Goal: Task Accomplishment & Management: Manage account settings

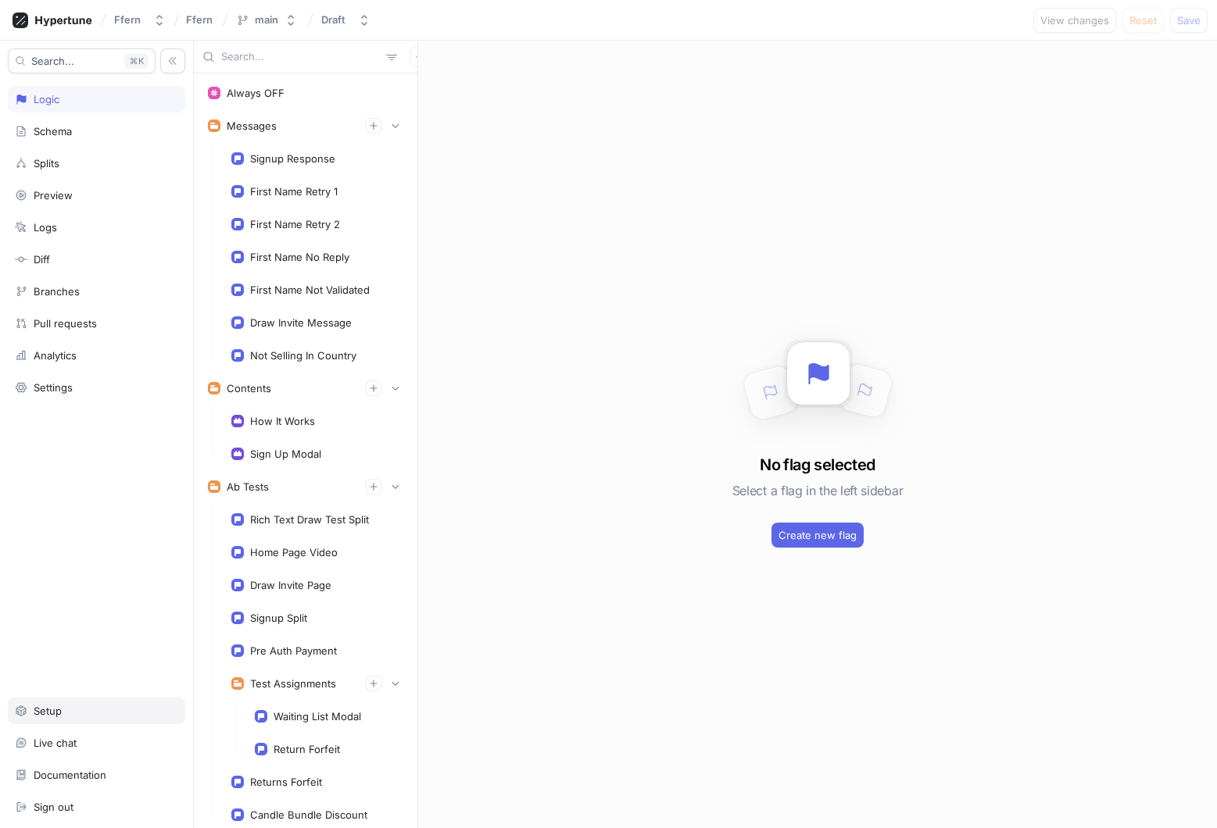
click at [89, 708] on div "Setup" at bounding box center [96, 711] width 163 height 13
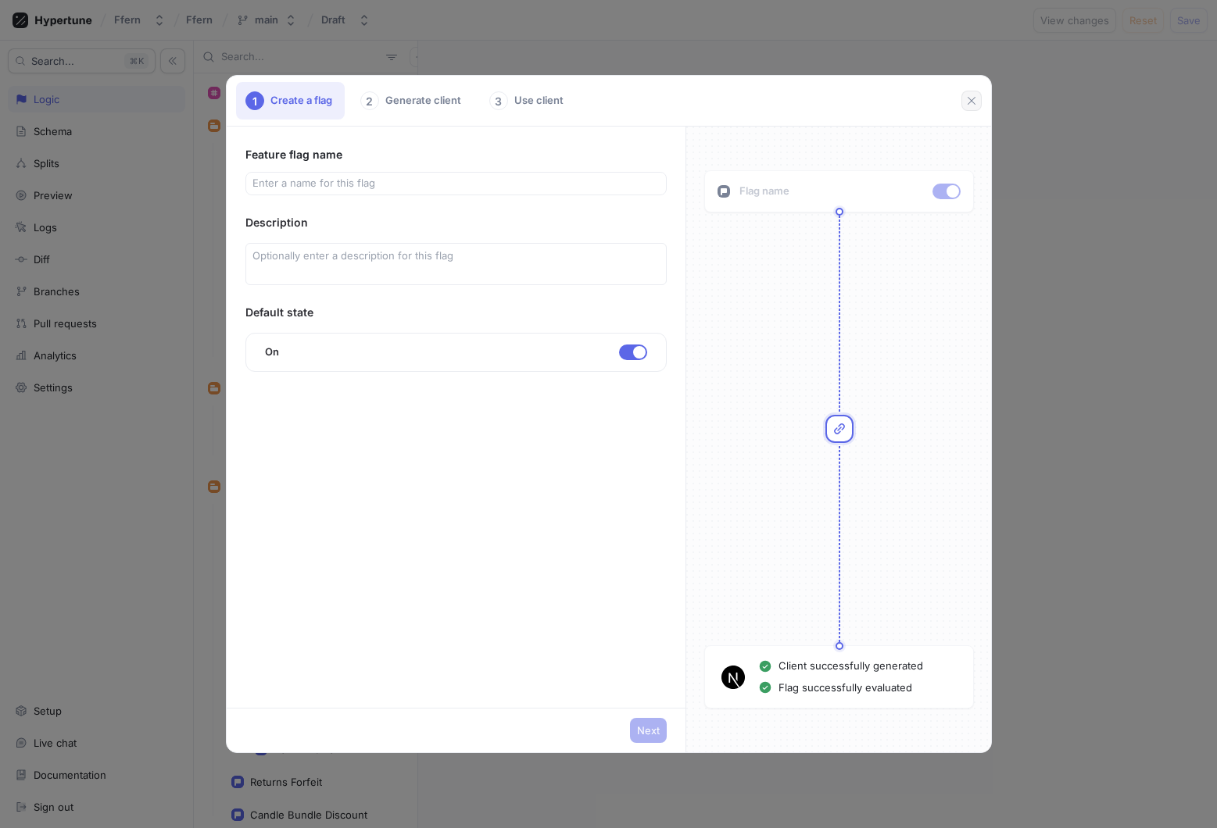
click at [966, 98] on icon "button" at bounding box center [971, 101] width 13 height 13
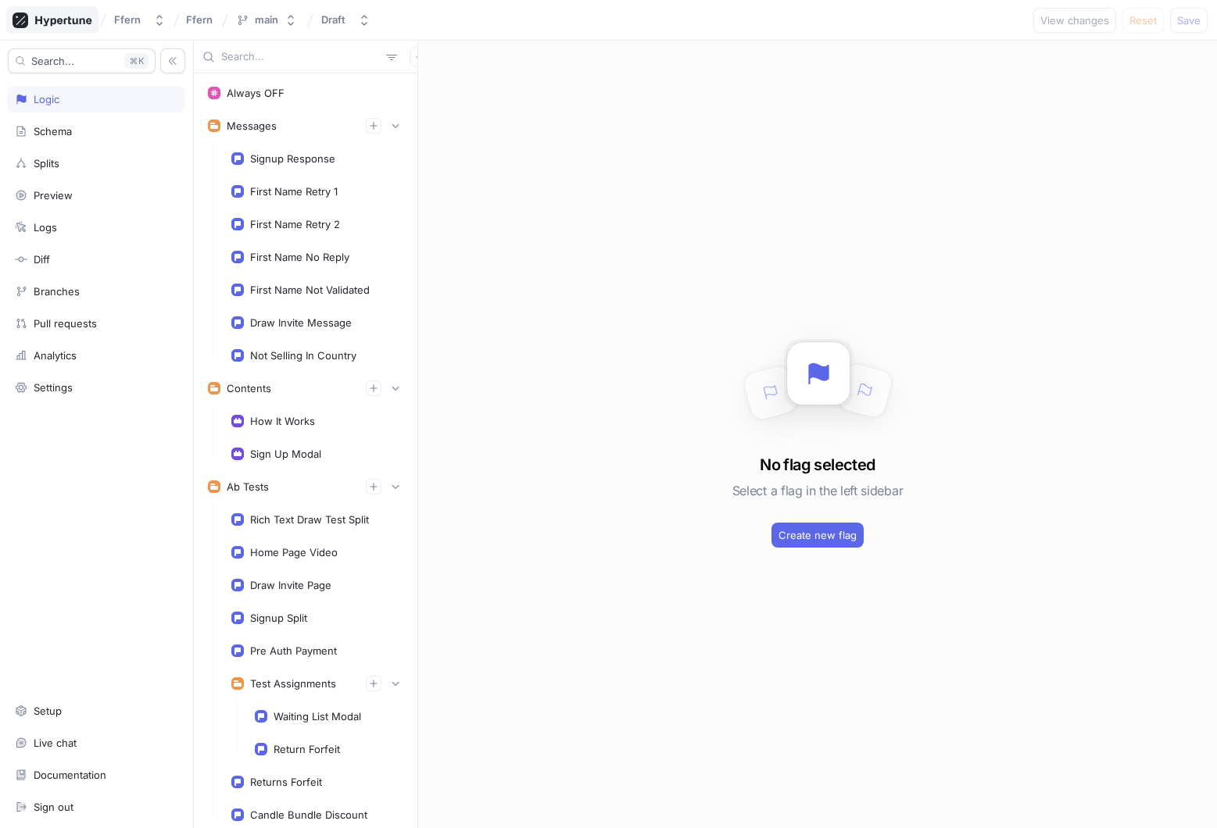
click at [70, 16] on icon at bounding box center [53, 21] width 80 height 16
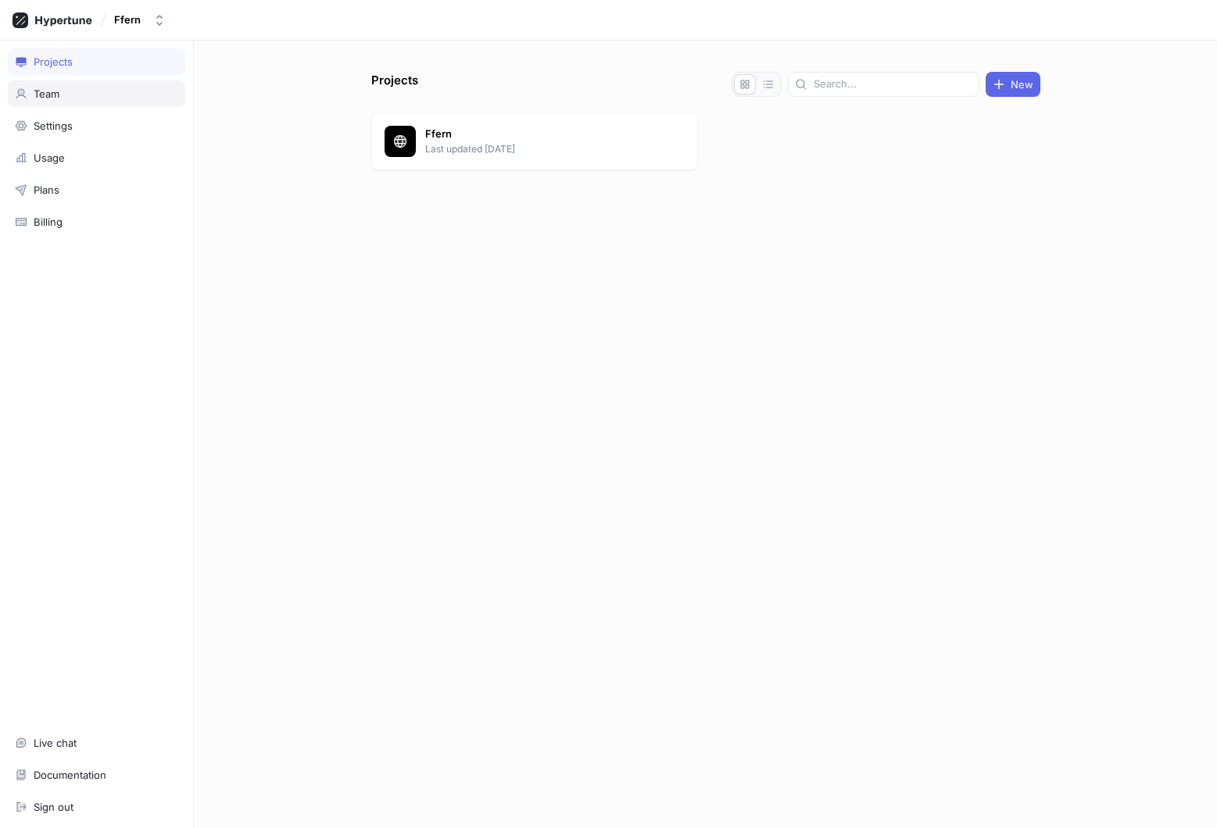
click at [81, 93] on div "Team" at bounding box center [96, 94] width 163 height 13
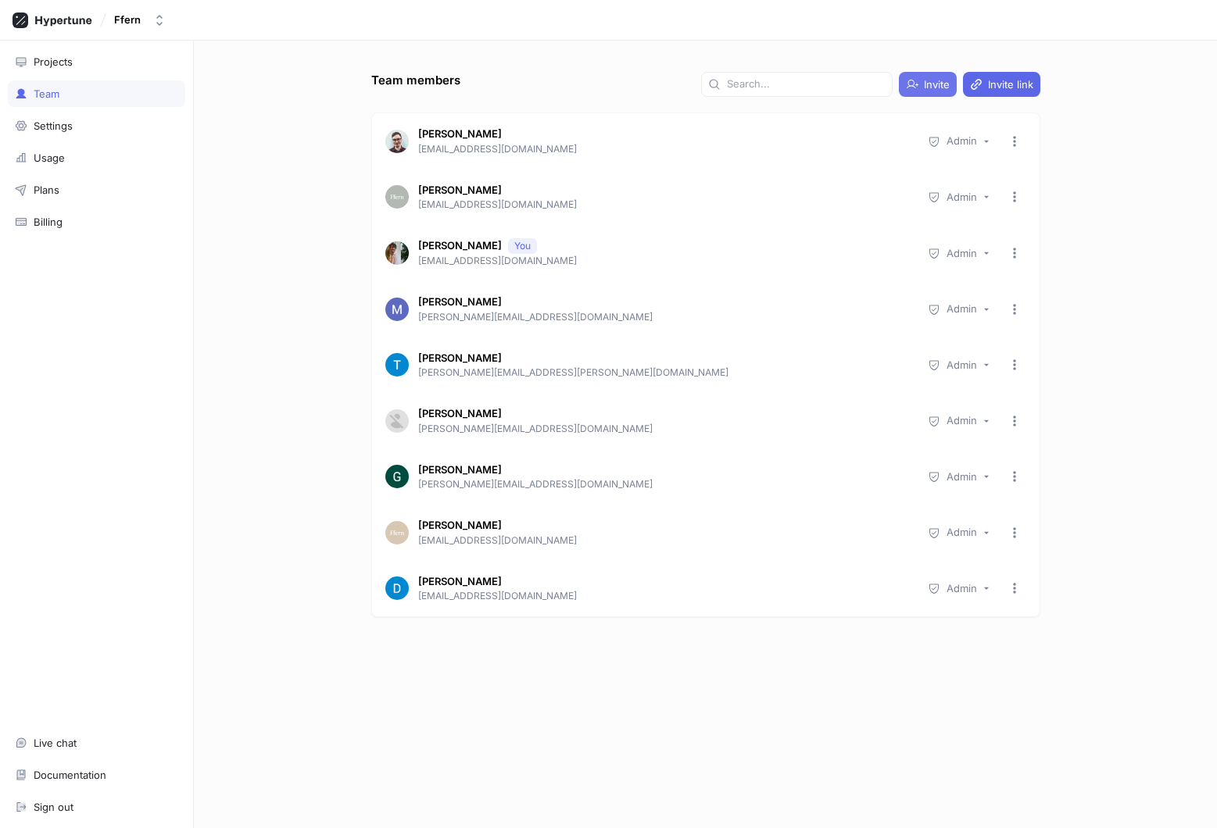
click at [941, 88] on span "Invite" at bounding box center [937, 84] width 26 height 9
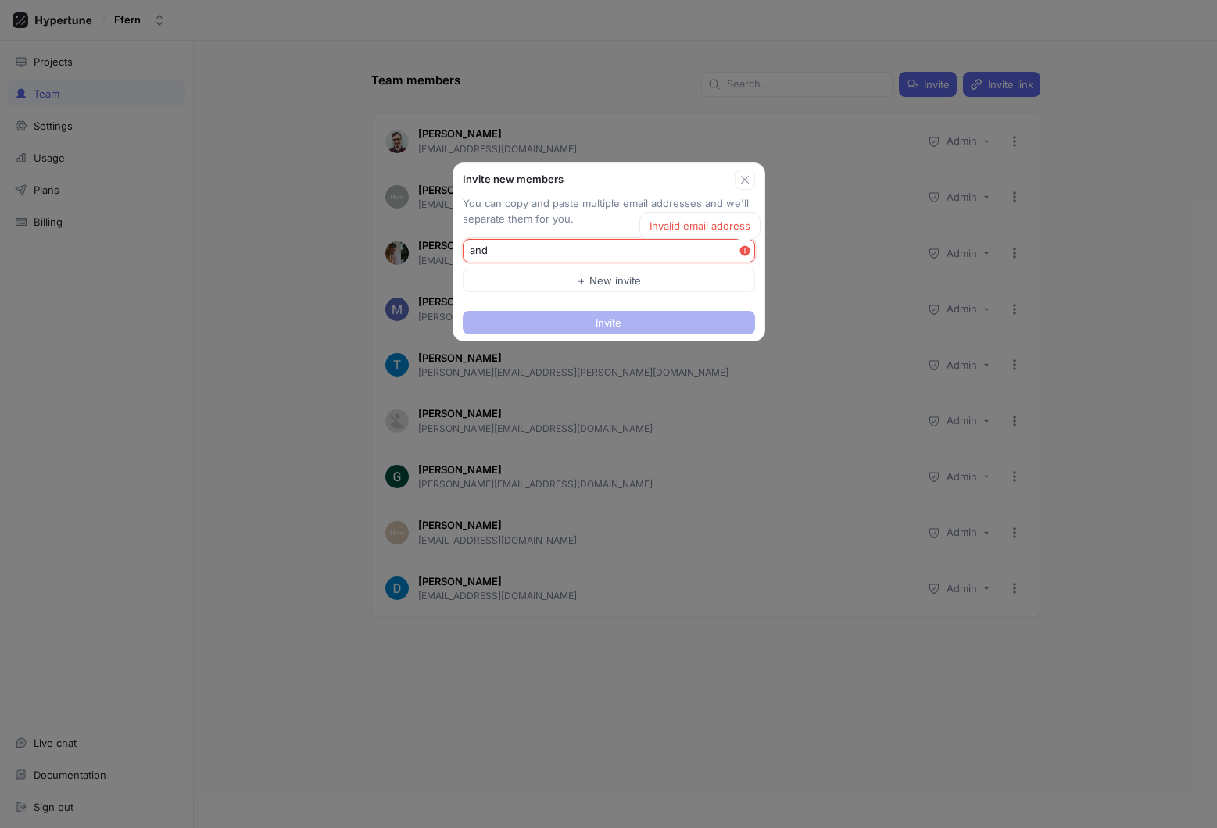
click at [539, 244] on input "and" at bounding box center [604, 251] width 269 height 16
paste input "[EMAIL_ADDRESS][DOMAIN_NAME]"
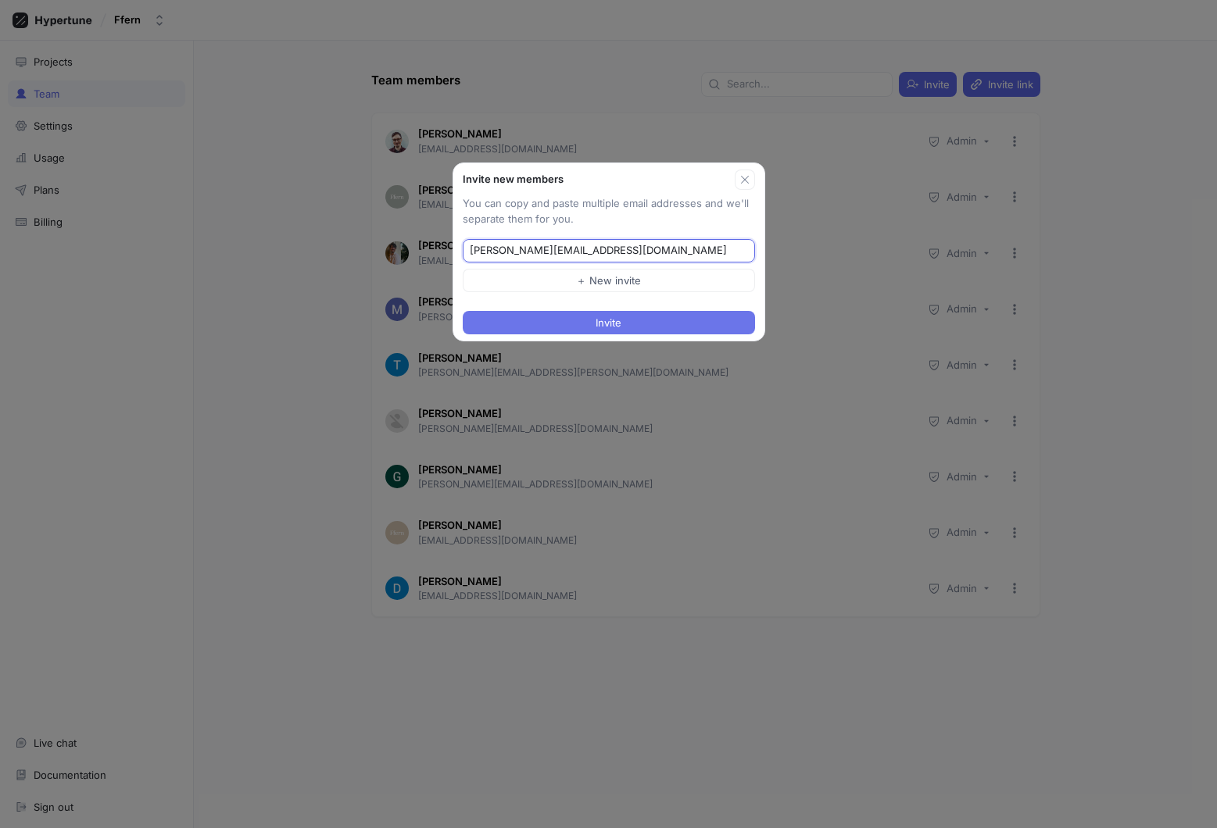
type input "[PERSON_NAME][EMAIL_ADDRESS][DOMAIN_NAME]"
click at [627, 318] on button "Invite" at bounding box center [609, 322] width 292 height 23
